Goal: Task Accomplishment & Management: Use online tool/utility

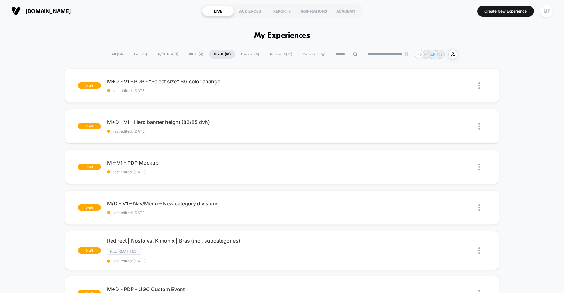
click at [163, 55] on span "A/B Test ( 1 )" at bounding box center [168, 54] width 30 height 8
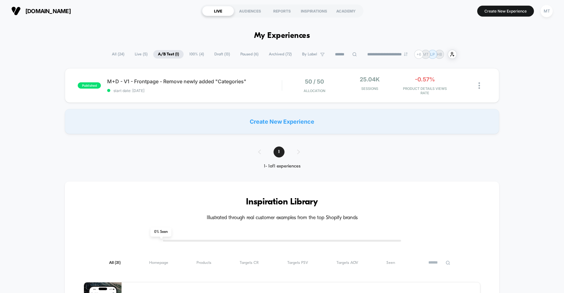
click at [220, 54] on span "Draft ( 13 )" at bounding box center [222, 54] width 25 height 8
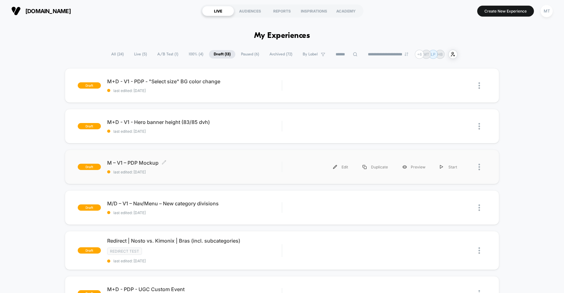
click at [214, 166] on div "M – V1 – PDP Mockup Click to edit experience details Click to edit experience d…" at bounding box center [194, 167] width 175 height 15
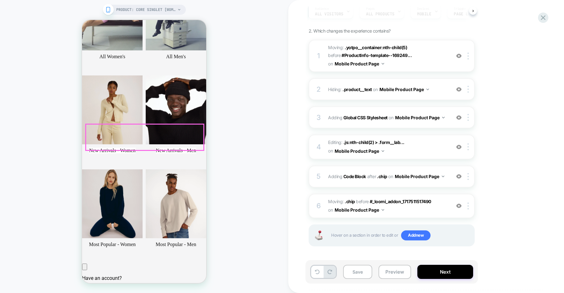
scroll to position [187, 0]
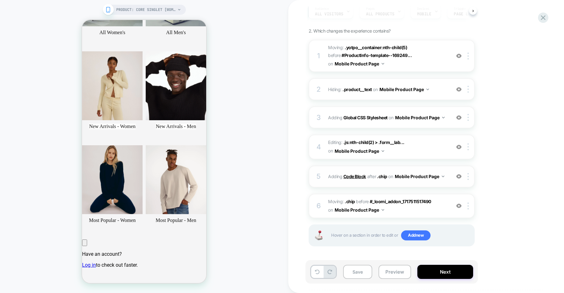
click at [361, 177] on b "Code Block" at bounding box center [355, 176] width 23 height 5
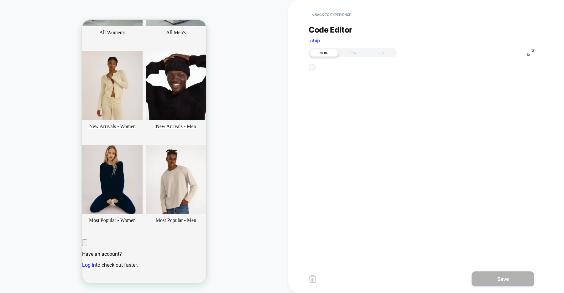
scroll to position [76, 0]
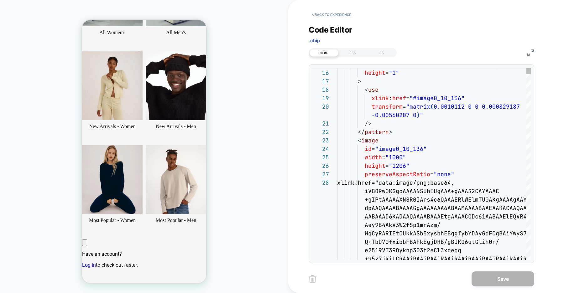
type textarea "**********"
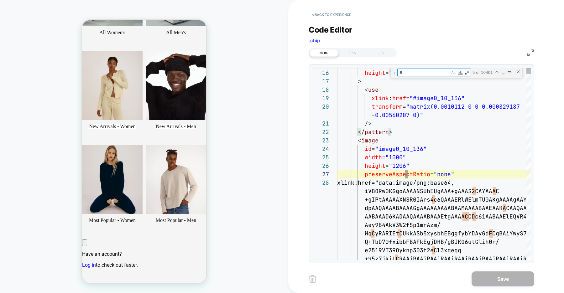
scroll to position [0, 0]
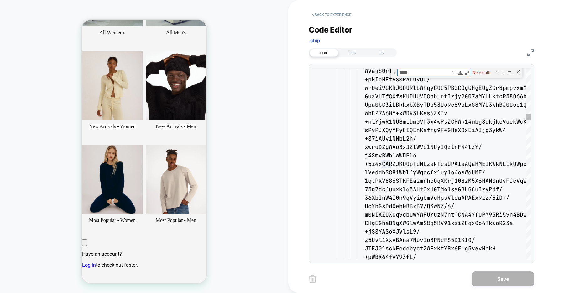
type textarea "******"
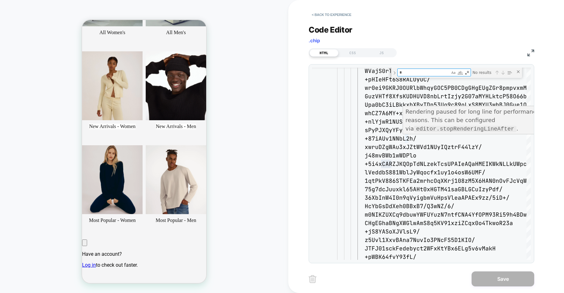
scroll to position [76, 0]
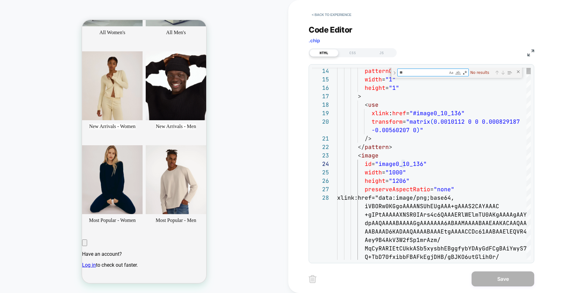
type textarea "*"
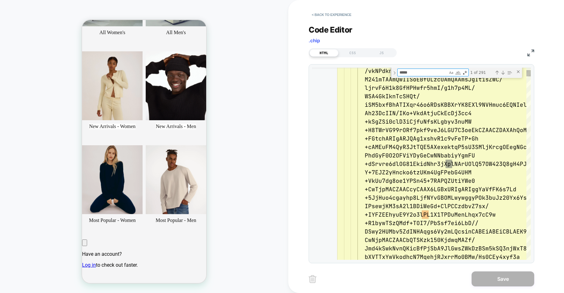
type textarea "******"
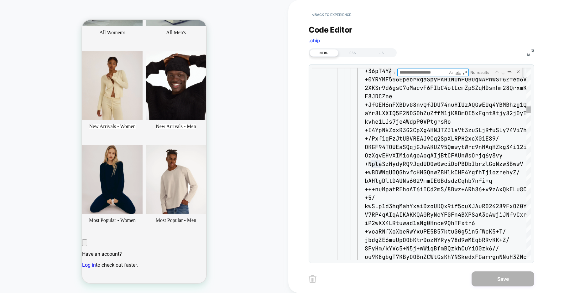
scroll to position [25, 0]
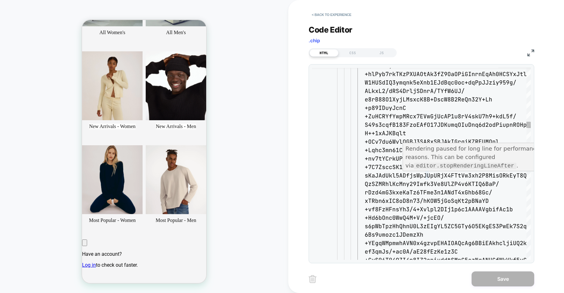
click at [414, 163] on code "editor.stopRenderingLineAfter" at bounding box center [465, 166] width 103 height 6
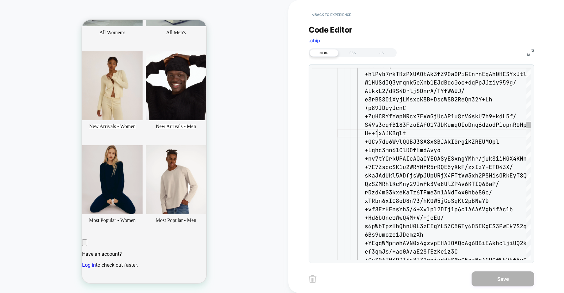
type textarea "**********"
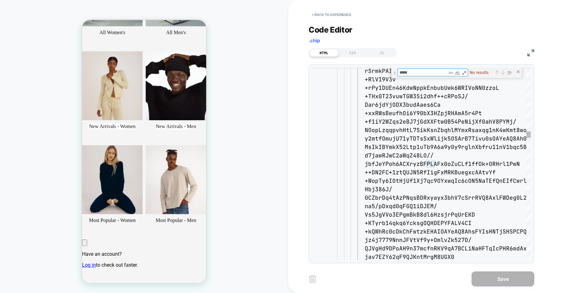
type textarea "******"
type textarea "**********"
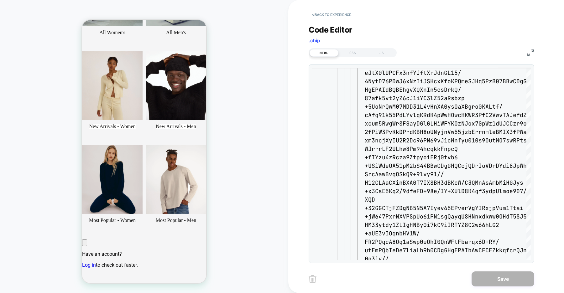
click at [533, 51] on img at bounding box center [531, 53] width 7 height 7
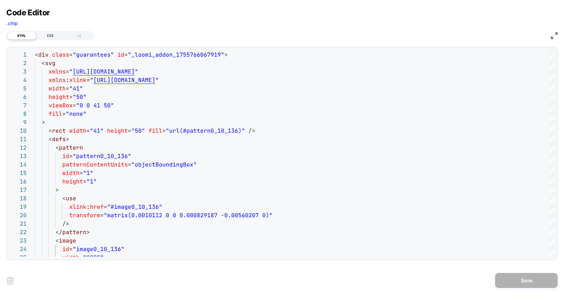
click at [52, 35] on div "CSS" at bounding box center [50, 36] width 29 height 8
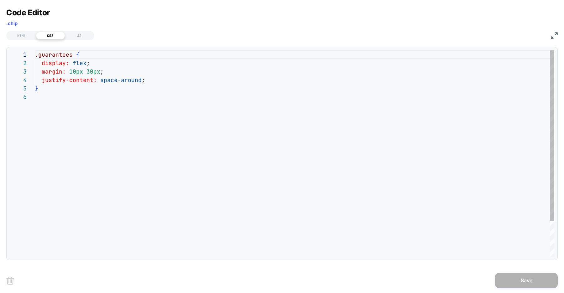
scroll to position [42, 0]
click at [82, 36] on div "JS" at bounding box center [79, 36] width 29 height 8
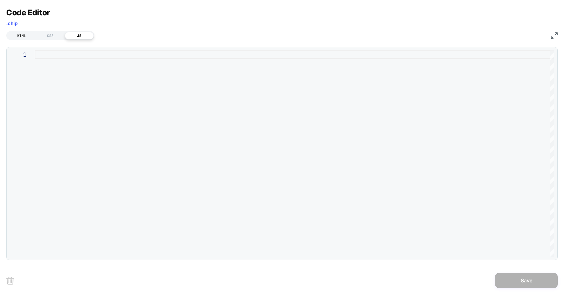
click at [24, 36] on div "HTML" at bounding box center [21, 36] width 29 height 8
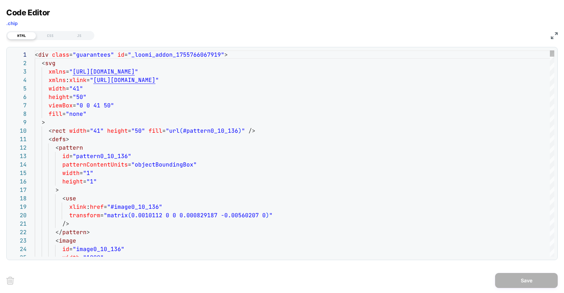
scroll to position [85, 0]
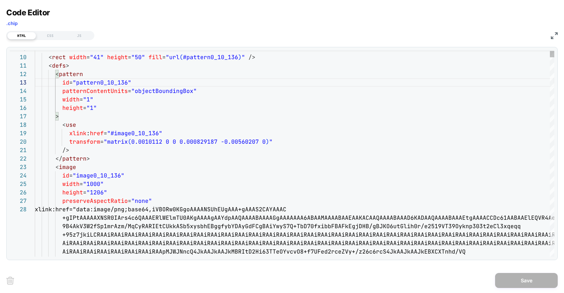
scroll to position [68, 0]
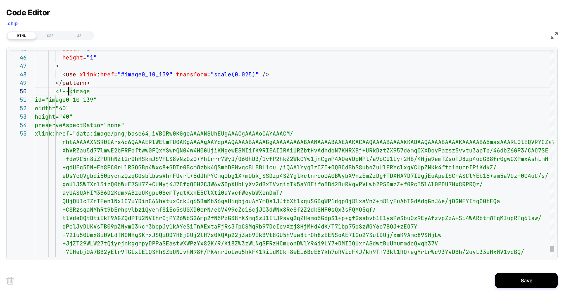
scroll to position [0, 0]
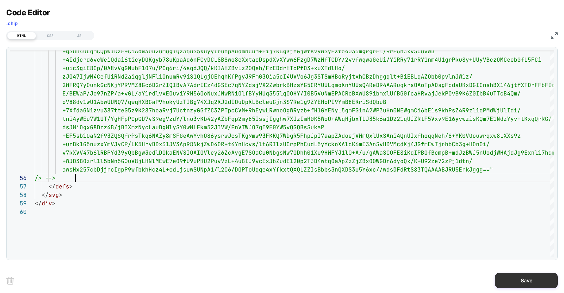
type textarea "**********"
click at [511, 278] on button "Save" at bounding box center [526, 280] width 63 height 15
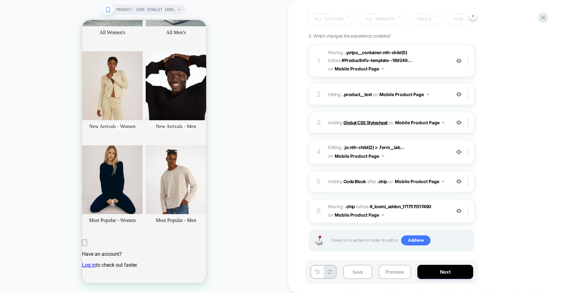
scroll to position [69, 0]
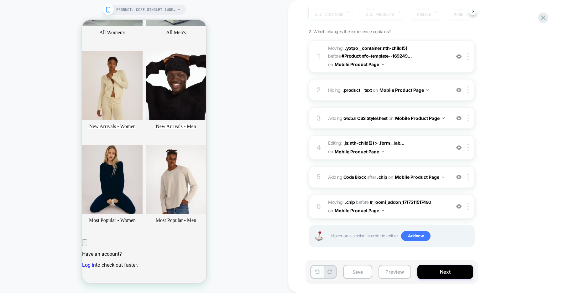
click at [317, 274] on icon at bounding box center [317, 272] width 5 height 5
click at [349, 202] on span ".chip" at bounding box center [350, 202] width 10 height 5
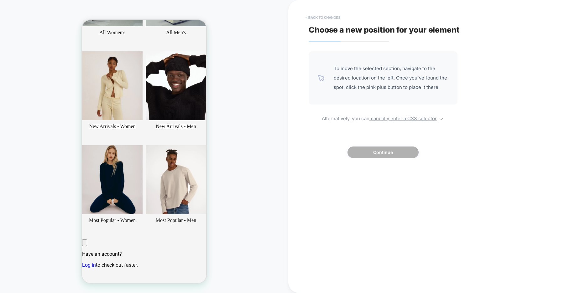
click at [323, 19] on button "< Back to changes" at bounding box center [323, 18] width 41 height 10
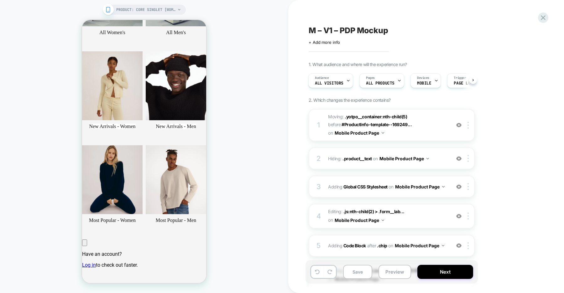
scroll to position [69, 0]
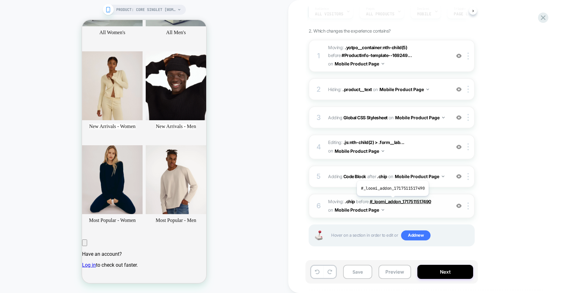
click at [392, 201] on span "#_loomi_addon_1717511517490" at bounding box center [400, 201] width 61 height 5
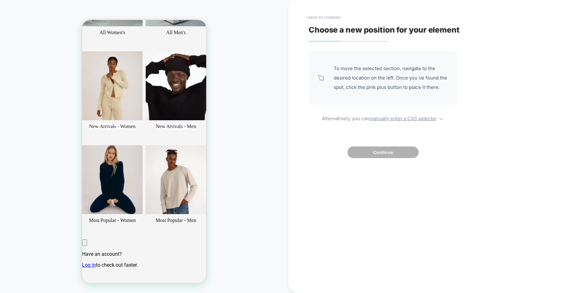
click at [324, 18] on button "< Back to changes" at bounding box center [323, 18] width 41 height 10
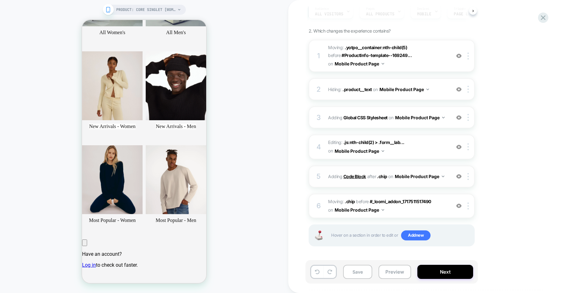
click at [347, 176] on b "Code Block" at bounding box center [355, 176] width 23 height 5
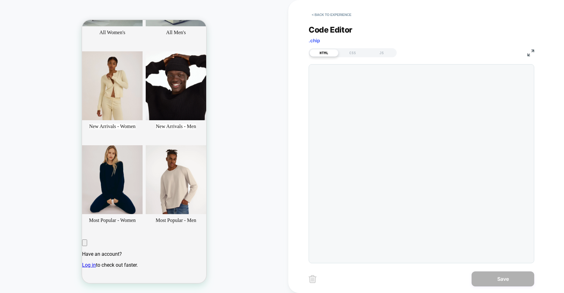
scroll to position [76, 0]
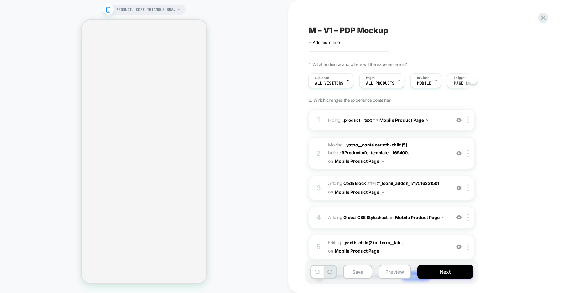
scroll to position [0, 1]
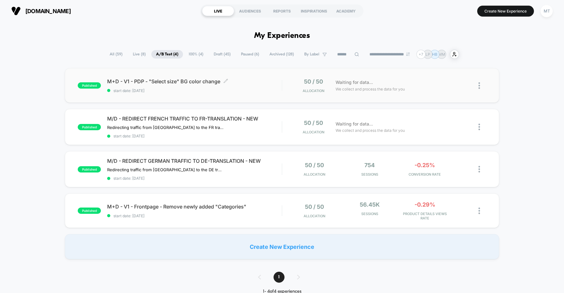
click at [257, 89] on span "start date: [DATE]" at bounding box center [194, 90] width 175 height 5
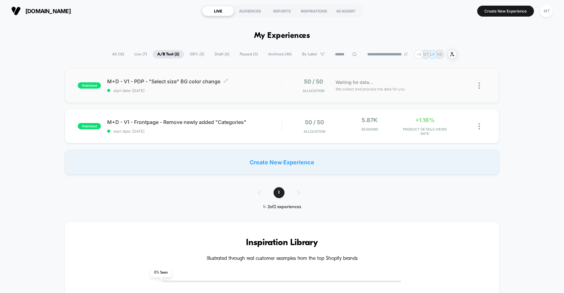
click at [248, 90] on span "start date: [DATE]" at bounding box center [194, 90] width 175 height 5
